Goal: Task Accomplishment & Management: Manage account settings

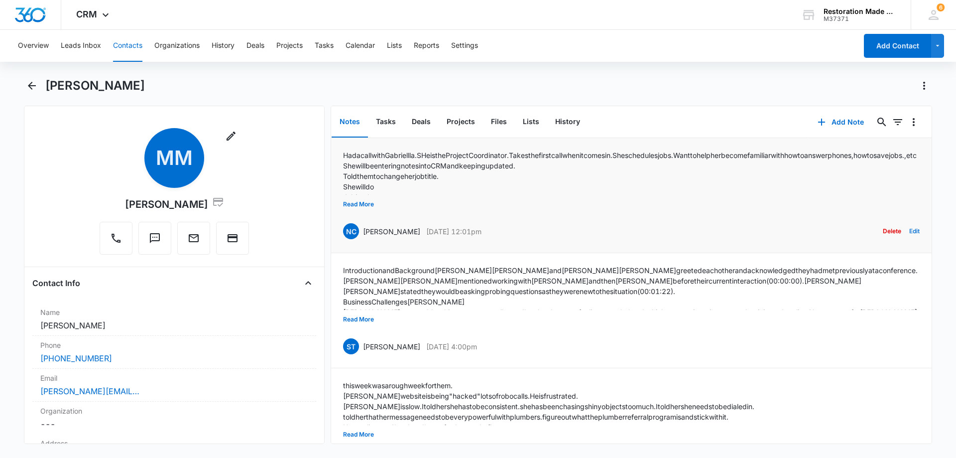
click at [909, 228] on button "Edit" at bounding box center [914, 231] width 10 height 19
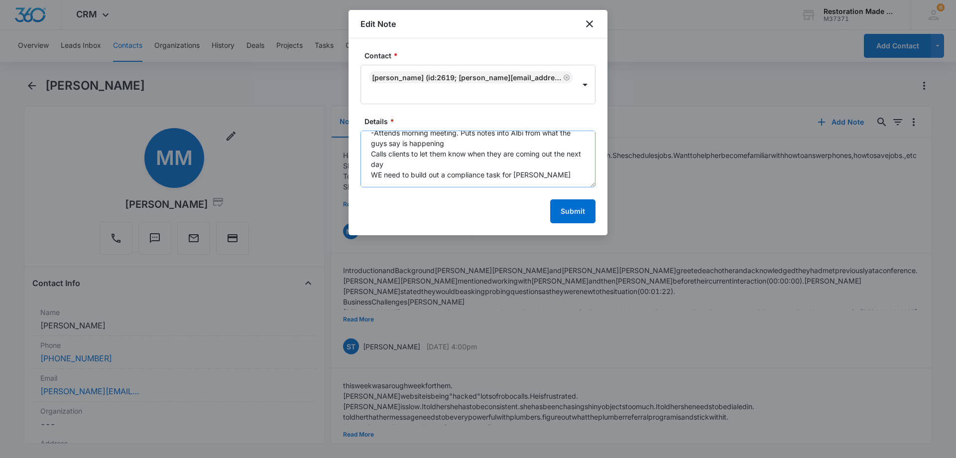
scroll to position [220, 0]
click at [546, 156] on textarea "Had a call with Gabriellla. SHe is the Project Coordinator. Takes the first cal…" at bounding box center [478, 158] width 235 height 57
paste textarea "Suggested next steps Marcellis Mosby will talk about the biggest changes the co…"
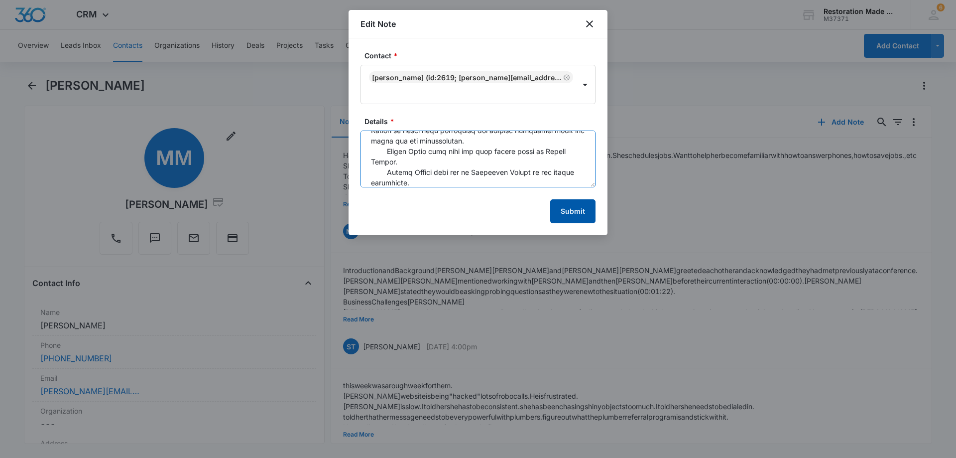
type textarea "Had a call with Gabriellla. SHe is the Project Coordinator. Takes the first cal…"
click at [563, 213] on button "Submit" at bounding box center [572, 211] width 45 height 24
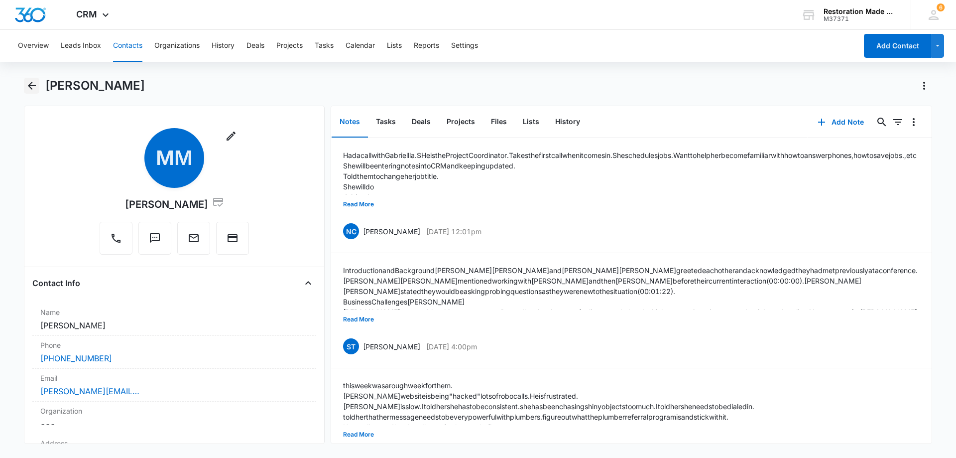
click at [31, 88] on icon "Back" at bounding box center [32, 86] width 12 height 12
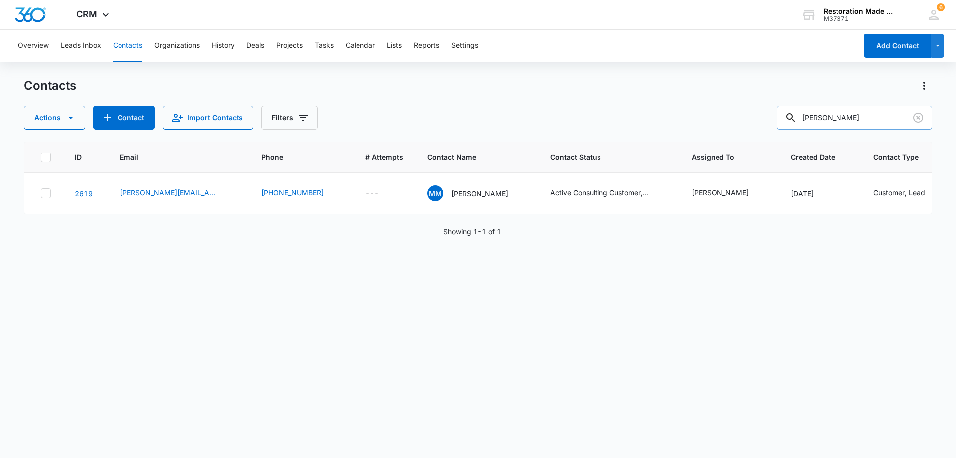
click at [876, 119] on input "marce" at bounding box center [854, 118] width 155 height 24
type input "m"
type input "prime"
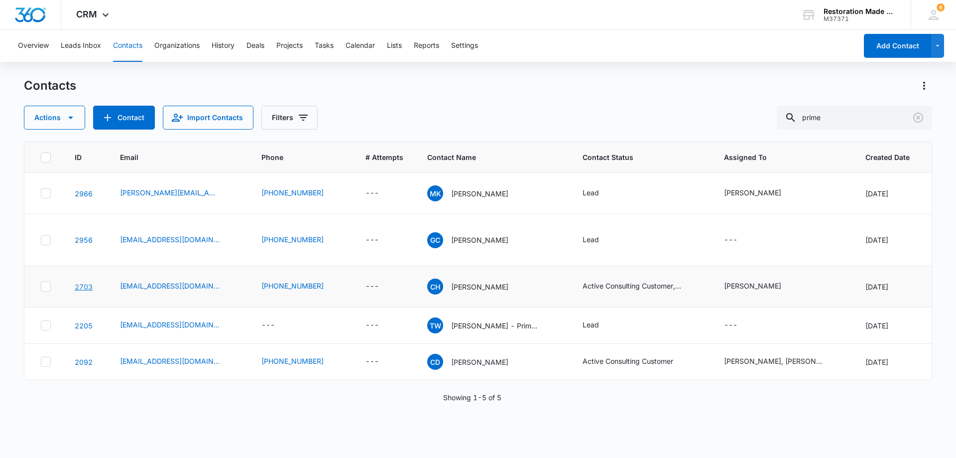
click at [83, 286] on link "2703" at bounding box center [84, 286] width 18 height 8
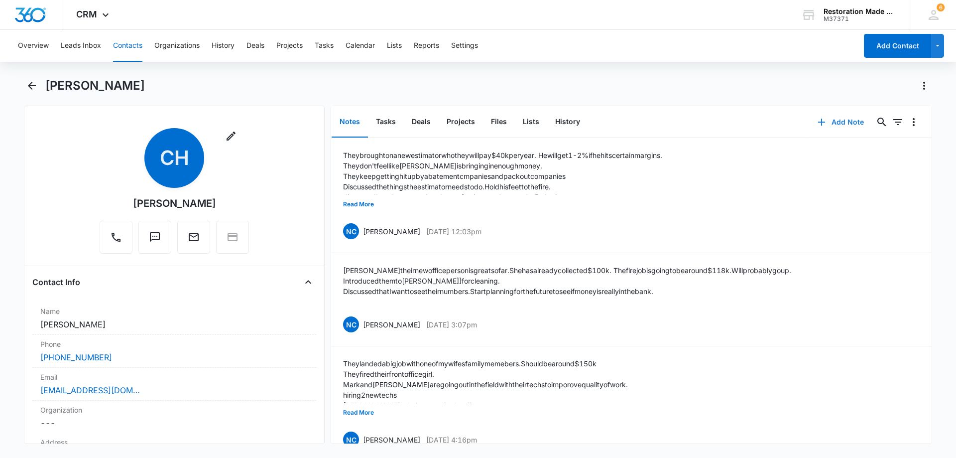
click at [841, 121] on button "Add Note" at bounding box center [841, 122] width 66 height 24
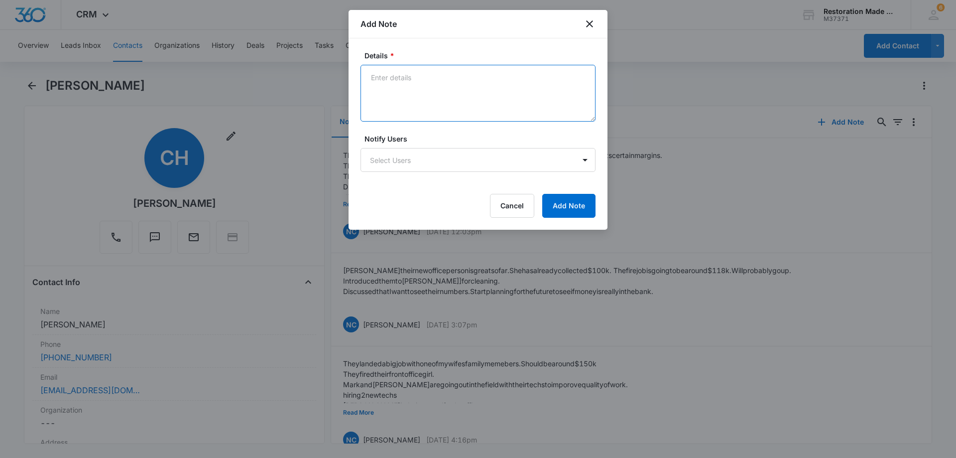
click at [457, 93] on textarea "Details *" at bounding box center [478, 93] width 235 height 57
click at [526, 78] on textarea "He has focused mainly on Insurance Agents" at bounding box center [478, 93] width 235 height 57
click at [497, 101] on textarea "He has focused mainly on Insurance Agents. He is trying to get on with Bear Riv…" at bounding box center [478, 93] width 235 height 57
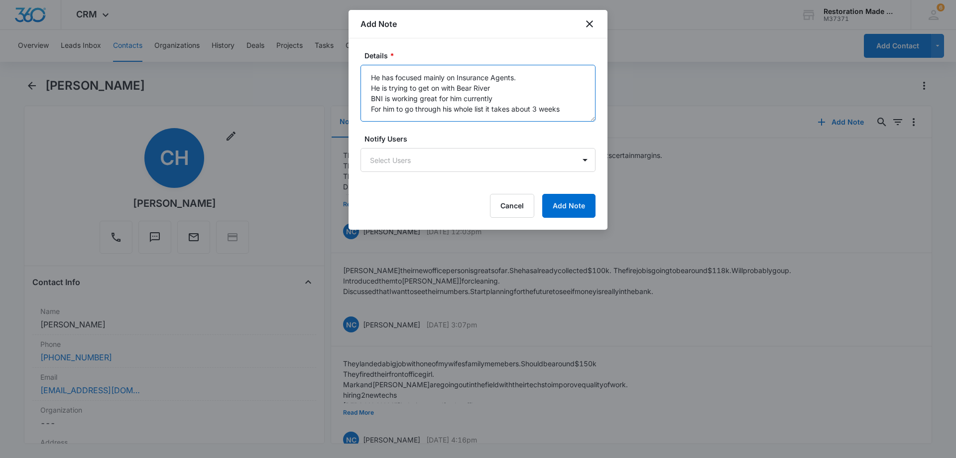
scroll to position [2, 0]
click at [554, 111] on textarea "He has focused mainly on Insurance Agents. He is trying to get on with Bear Riv…" at bounding box center [478, 93] width 235 height 57
click at [551, 88] on textarea "He has focused mainly on Insurance Agents. He is trying to get on with Bear Riv…" at bounding box center [478, 93] width 235 height 57
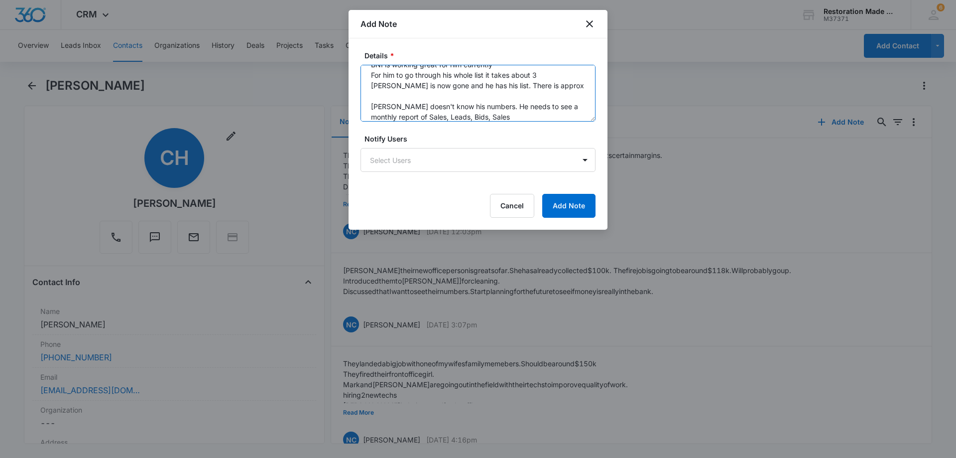
scroll to position [44, 0]
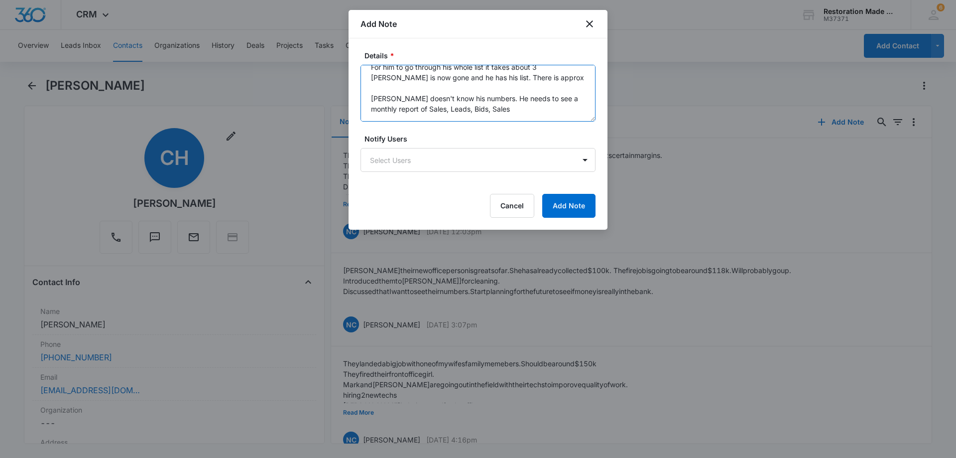
click at [490, 106] on textarea "He has focused mainly on Insurance Agents. He is trying to get on with Bear Riv…" at bounding box center [478, 93] width 235 height 57
click at [487, 95] on textarea "He has focused mainly on Insurance Agents. He is trying to get on with Bear Riv…" at bounding box center [478, 93] width 235 height 57
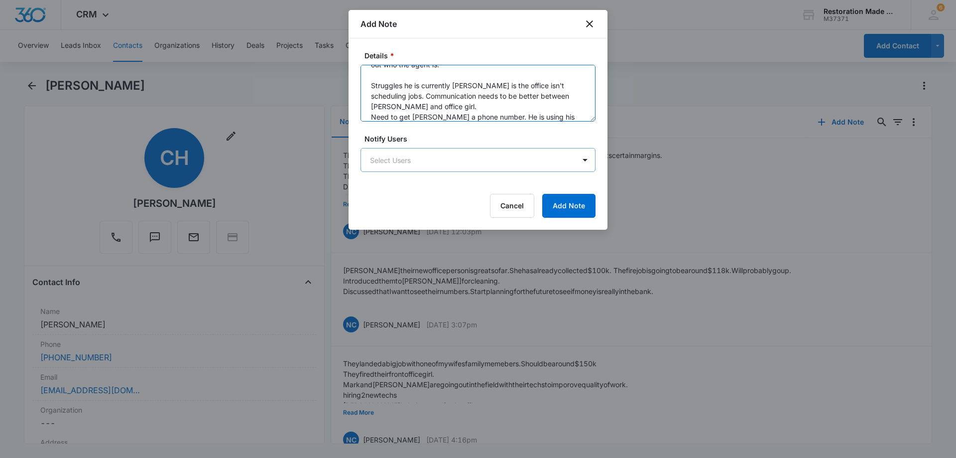
scroll to position [128, 0]
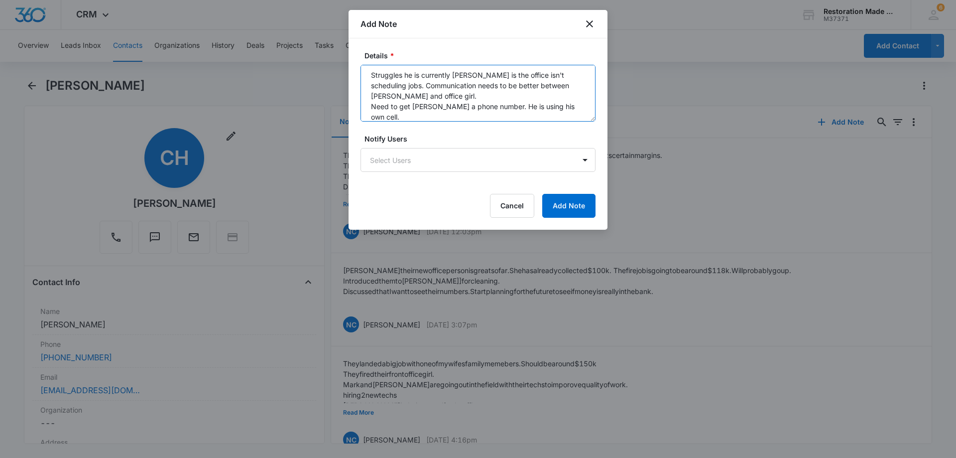
click at [371, 104] on textarea "He has focused mainly on Insurance Agents. He is trying to get on with Bear Riv…" at bounding box center [478, 93] width 235 height 57
click at [410, 85] on textarea "He has focused mainly on Insurance Agents. He is trying to get on with Bear Riv…" at bounding box center [478, 93] width 235 height 57
click at [412, 85] on textarea "He has focused mainly on Insurance Agents. He is trying to get on with Bear Riv…" at bounding box center [478, 93] width 235 height 57
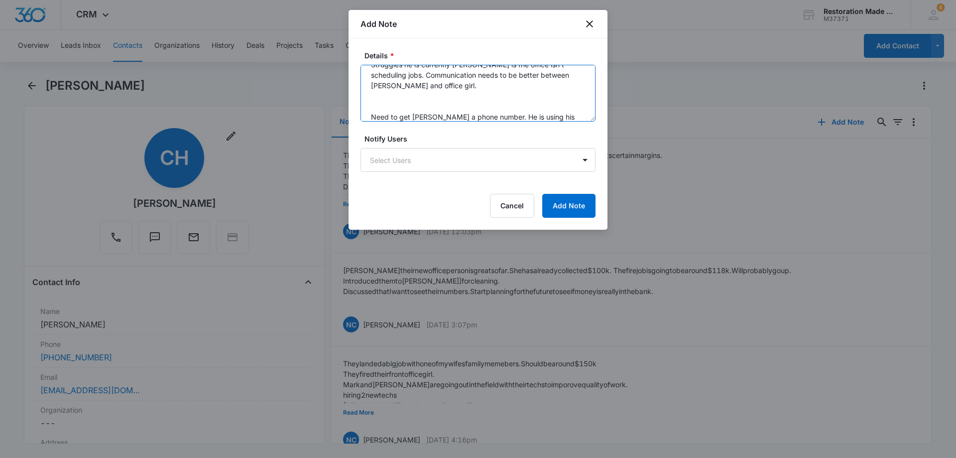
scroll to position [188, 0]
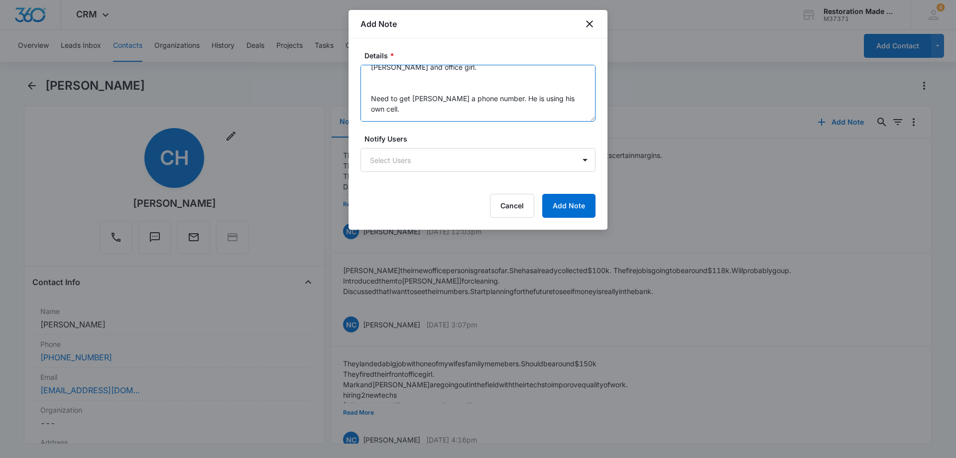
click at [390, 81] on textarea "He has focused mainly on Insurance Agents. He is trying to get on with Bear Riv…" at bounding box center [478, 93] width 235 height 57
click at [426, 93] on textarea "He has focused mainly on Insurance Agents. He is trying to get on with Bear Riv…" at bounding box center [478, 93] width 235 height 57
click at [434, 91] on textarea "He has focused mainly on Insurance Agents. He is trying to get on with Bear Riv…" at bounding box center [478, 93] width 235 height 57
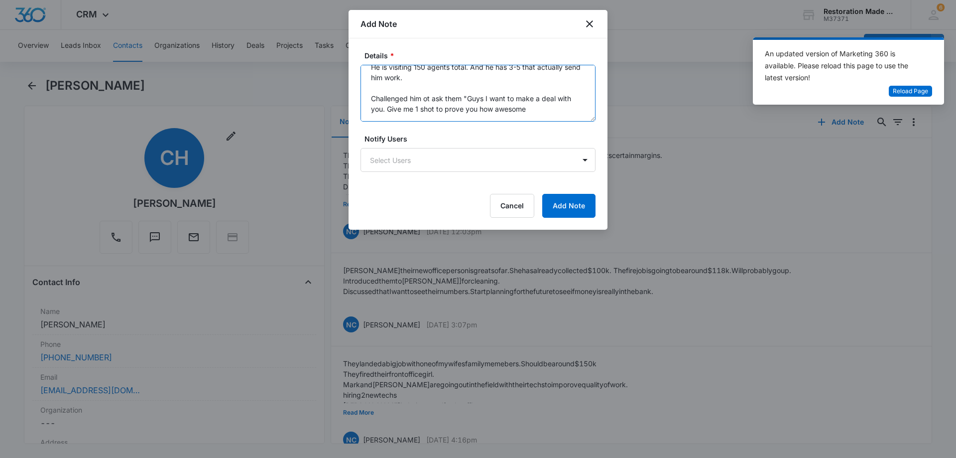
scroll to position [233, 0]
type textarea "He has focused mainly on Insurance Agents. He is trying to get on with Bear Riv…"
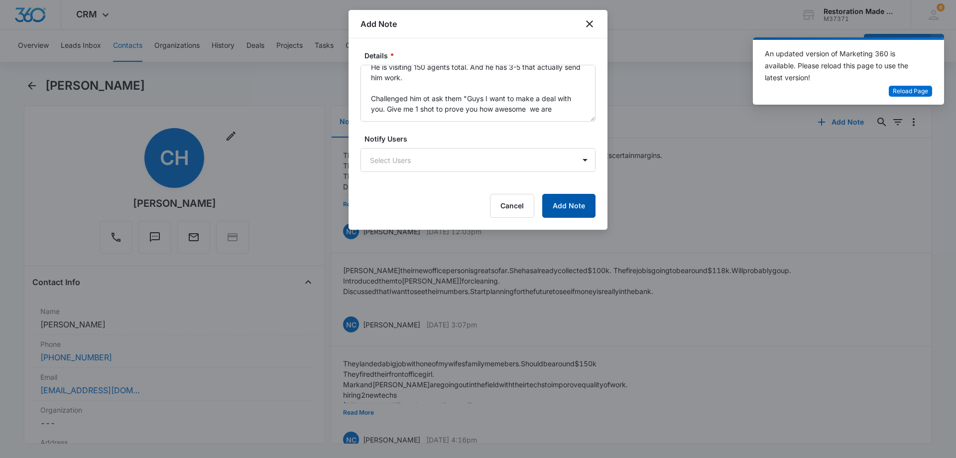
click at [564, 204] on button "Add Note" at bounding box center [568, 206] width 53 height 24
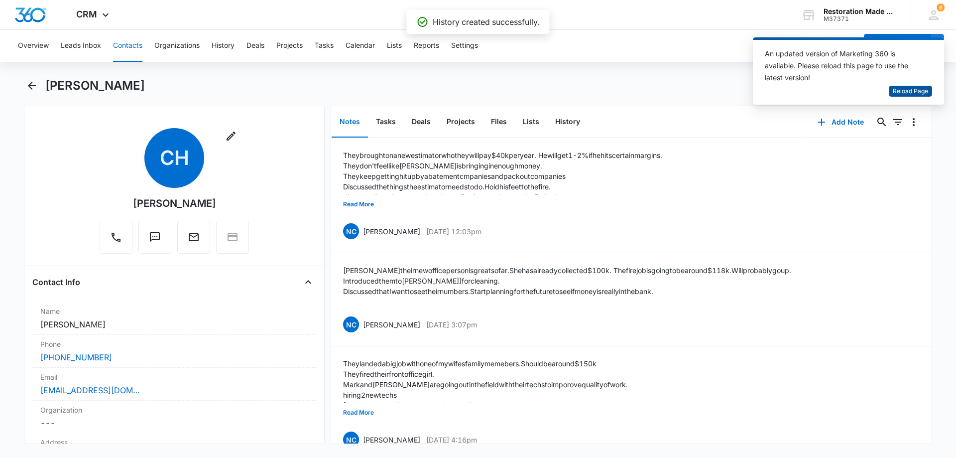
click at [912, 91] on span "Reload Page" at bounding box center [910, 91] width 35 height 9
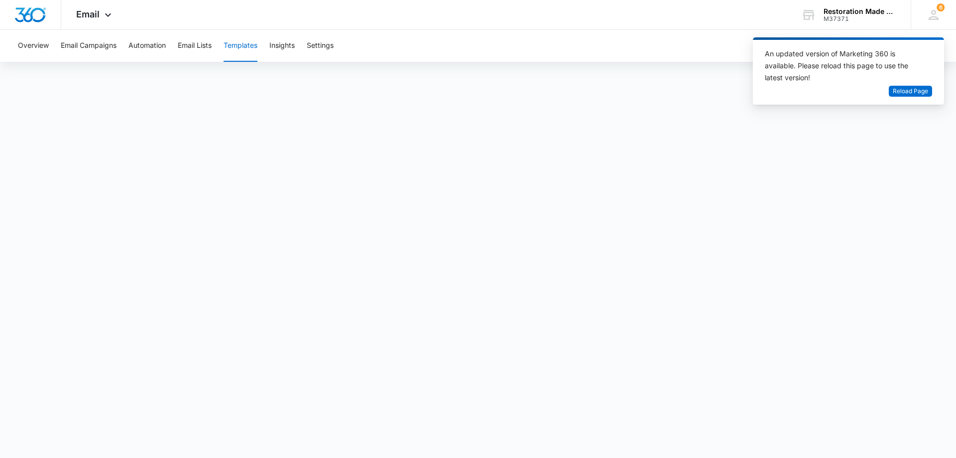
click at [245, 45] on button "Templates" at bounding box center [241, 46] width 34 height 32
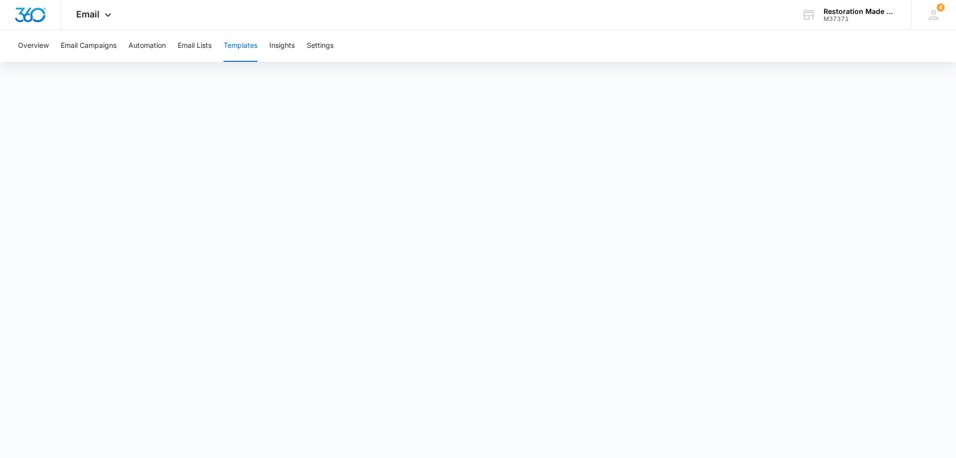
click at [251, 48] on button "Templates" at bounding box center [241, 46] width 34 height 32
click at [242, 47] on button "Templates" at bounding box center [241, 46] width 34 height 32
click at [242, 44] on button "Templates" at bounding box center [241, 46] width 34 height 32
click at [106, 17] on icon at bounding box center [108, 16] width 6 height 3
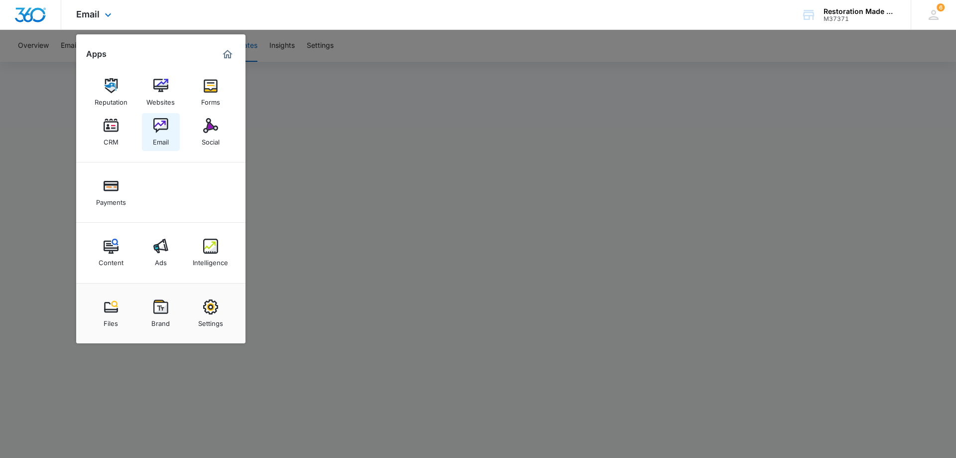
click at [157, 121] on img at bounding box center [160, 125] width 15 height 15
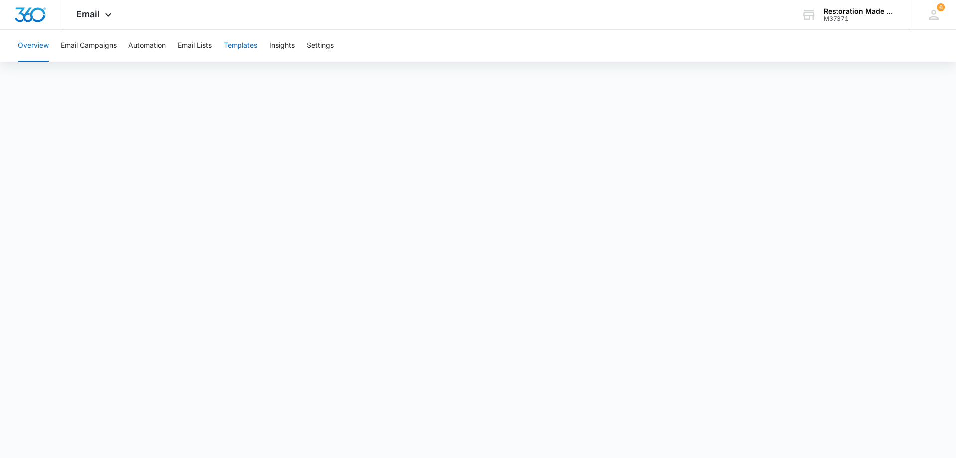
click at [243, 46] on button "Templates" at bounding box center [241, 46] width 34 height 32
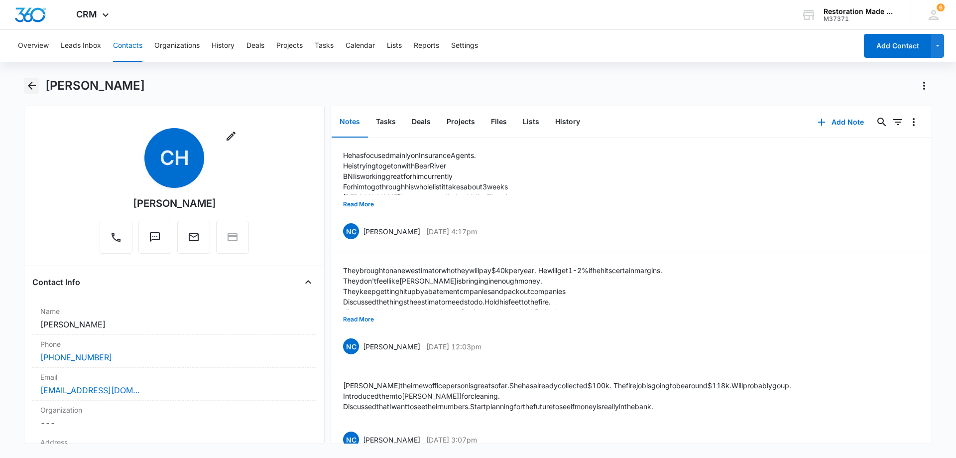
click at [31, 89] on icon "Back" at bounding box center [32, 86] width 8 height 8
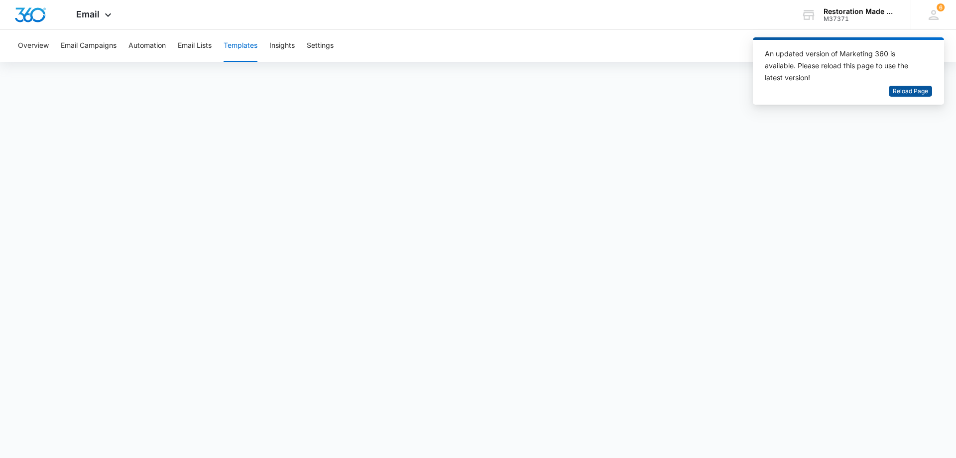
click at [906, 92] on span "Reload Page" at bounding box center [910, 91] width 35 height 9
